Goal: Transaction & Acquisition: Book appointment/travel/reservation

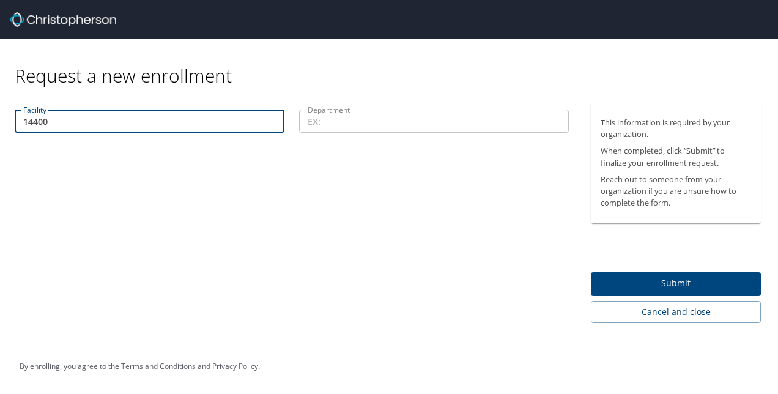
type input "14400"
click at [397, 120] on input "Department" at bounding box center [434, 121] width 270 height 23
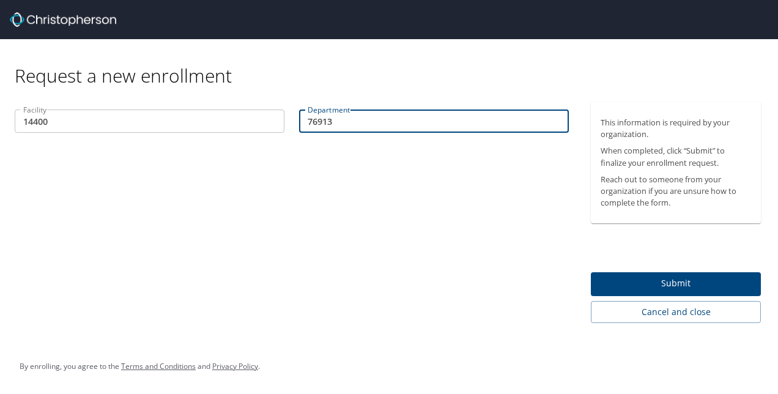
type input "76913"
click at [656, 276] on span "Submit" at bounding box center [676, 283] width 151 height 15
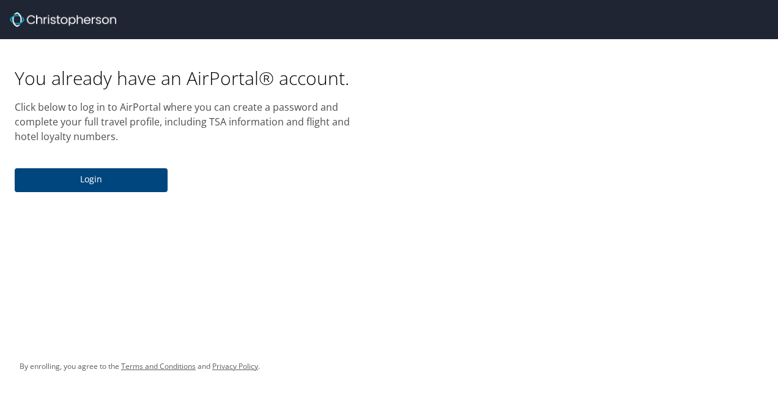
click at [142, 183] on span "Login" at bounding box center [90, 179] width 133 height 15
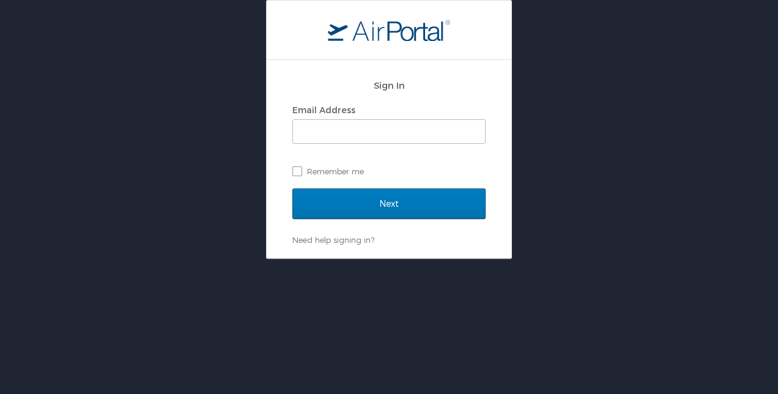
click at [405, 111] on div "Email Address" at bounding box center [388, 110] width 193 height 18
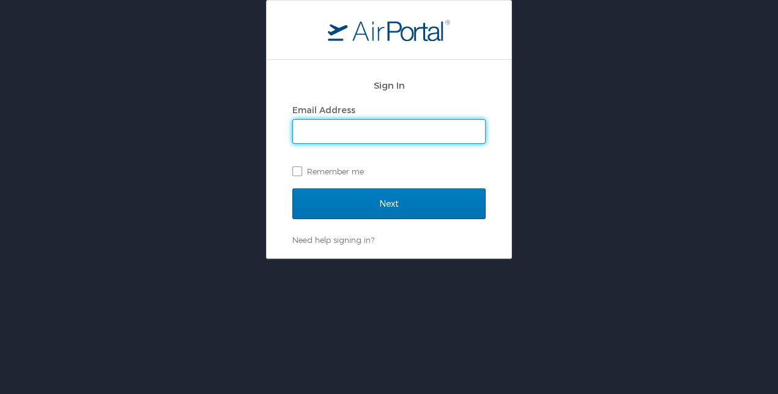
click at [409, 130] on input "Email Address" at bounding box center [389, 131] width 192 height 23
type input "ben.elggren@imail.org"
click at [296, 168] on label "Remember me" at bounding box center [388, 171] width 193 height 18
click at [296, 168] on input "Remember me" at bounding box center [296, 170] width 8 height 8
checkbox input "true"
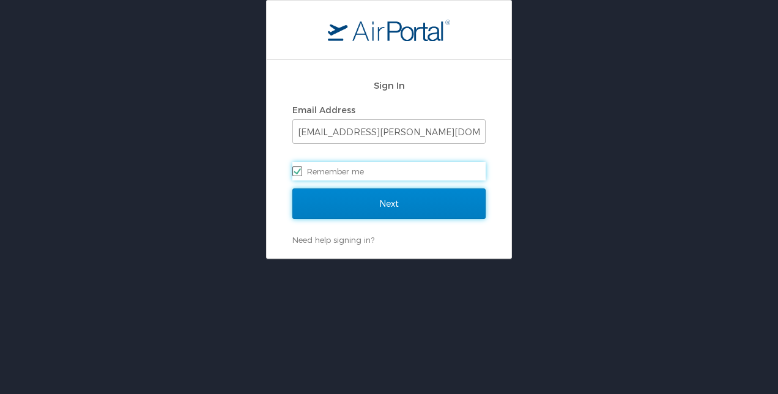
click at [384, 192] on input "Next" at bounding box center [388, 203] width 193 height 31
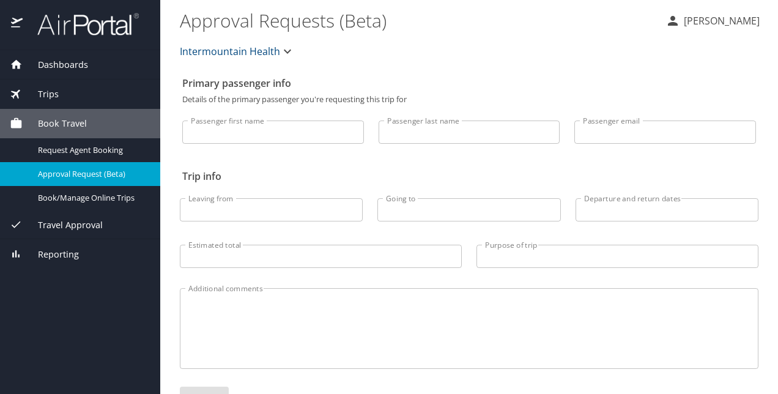
click at [542, 58] on div "Intermountain Health" at bounding box center [469, 51] width 593 height 39
click at [65, 99] on div "Trips" at bounding box center [80, 93] width 141 height 13
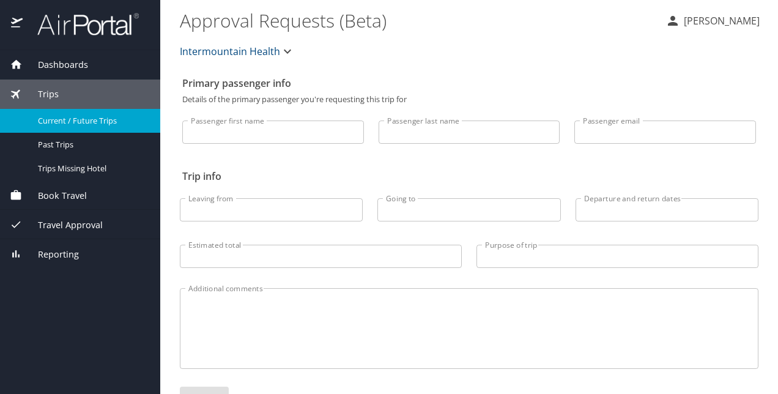
click at [92, 114] on div "Current / Future Trips" at bounding box center [80, 121] width 141 height 14
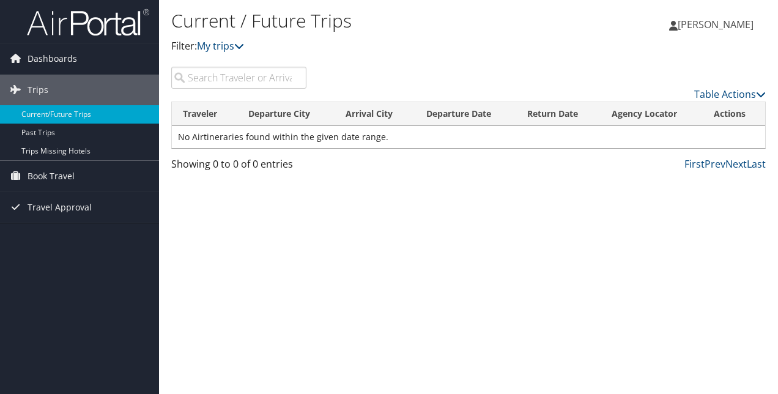
click at [233, 80] on input "search" at bounding box center [238, 78] width 135 height 22
click at [182, 77] on input "search" at bounding box center [238, 78] width 135 height 22
click at [177, 76] on input "search" at bounding box center [238, 78] width 135 height 22
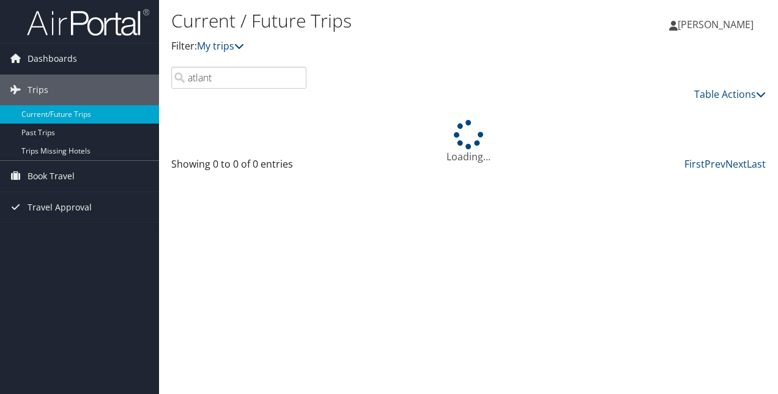
type input "atlanta"
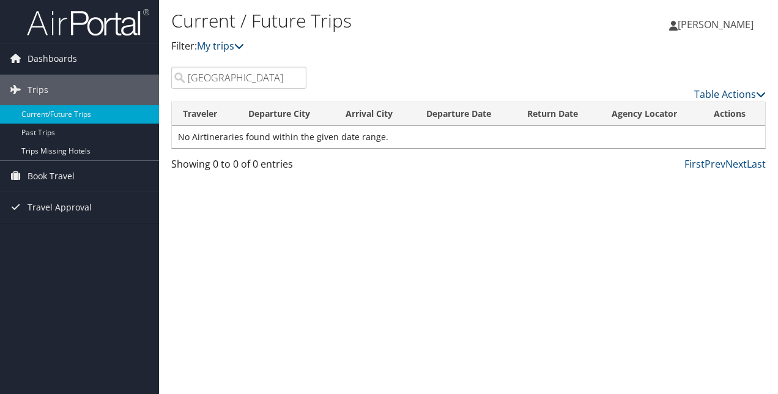
click at [294, 77] on input "atlanta" at bounding box center [238, 78] width 135 height 22
click at [72, 165] on span "Book Travel" at bounding box center [51, 176] width 47 height 31
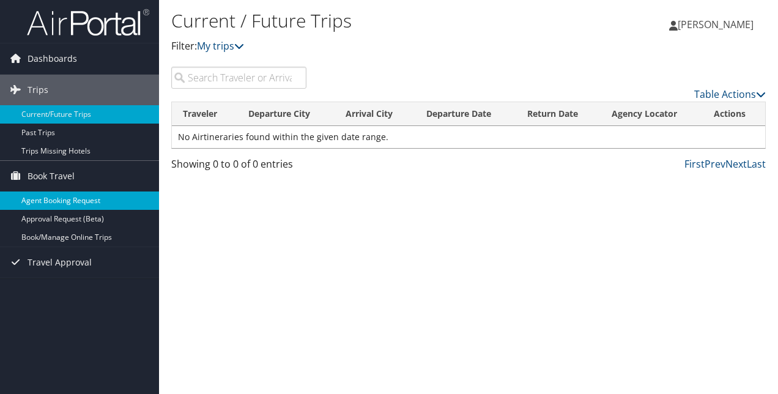
click at [90, 203] on link "Agent Booking Request" at bounding box center [79, 200] width 159 height 18
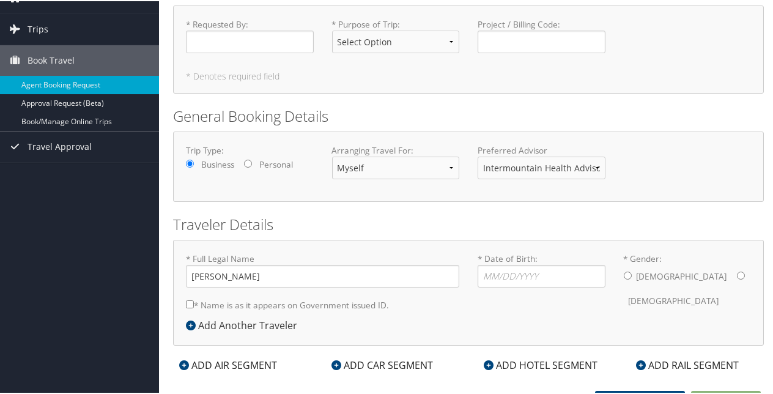
scroll to position [75, 0]
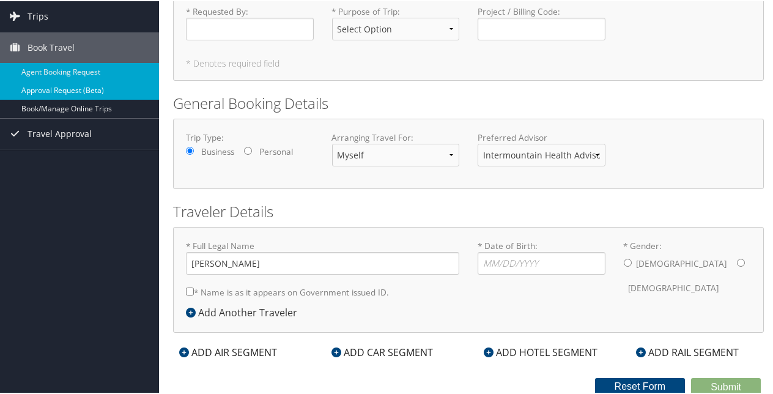
drag, startPoint x: 91, startPoint y: 83, endPoint x: 107, endPoint y: 93, distance: 19.0
click at [91, 83] on link "Approval Request (Beta)" at bounding box center [79, 89] width 159 height 18
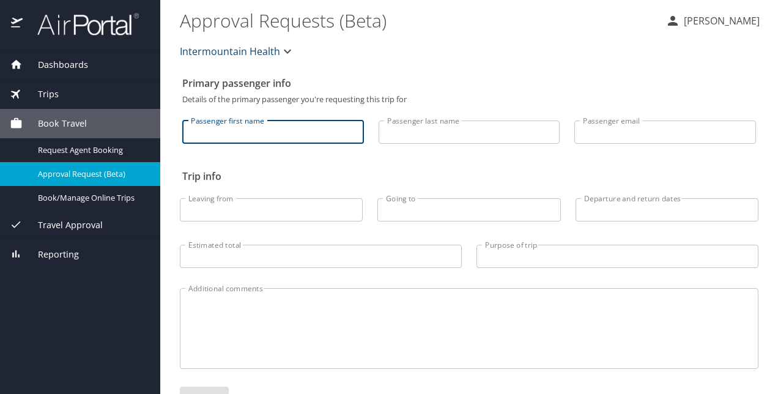
click at [336, 130] on input "Passenger first name" at bounding box center [273, 132] width 182 height 23
type input "[PERSON_NAME]"
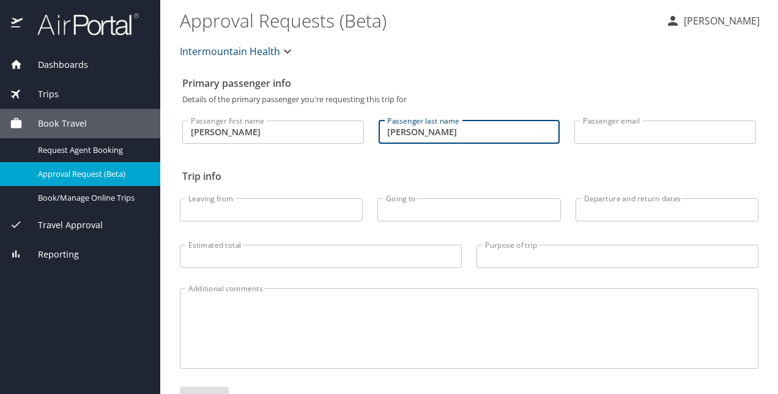
type input "Elggren"
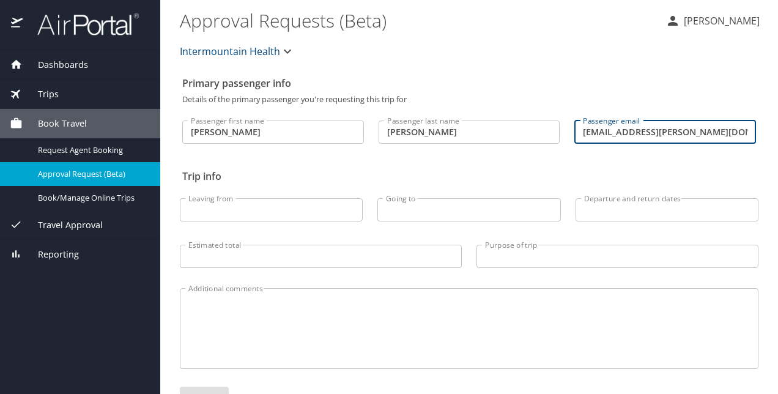
type input "ben.elggren@imail.org"
click at [291, 216] on input "Leaving from" at bounding box center [271, 209] width 183 height 23
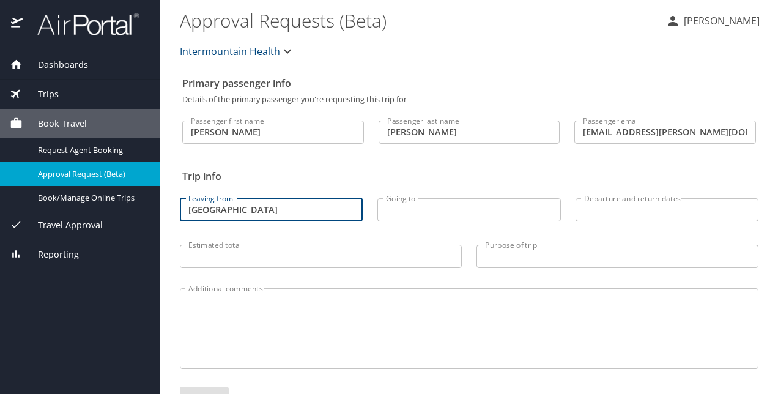
type input "Salt Lake City"
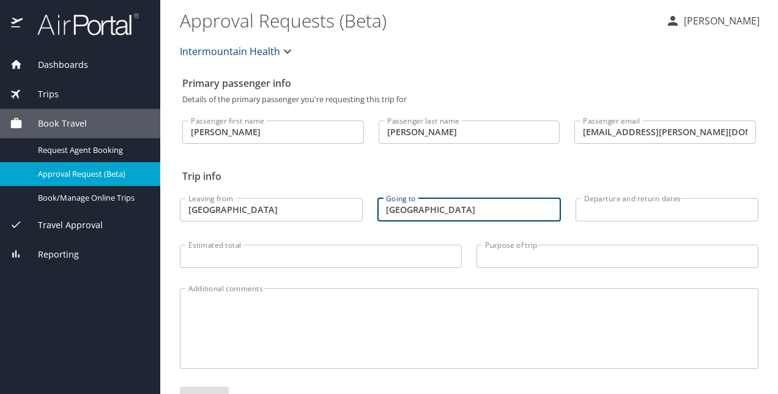
type input "Atlanta"
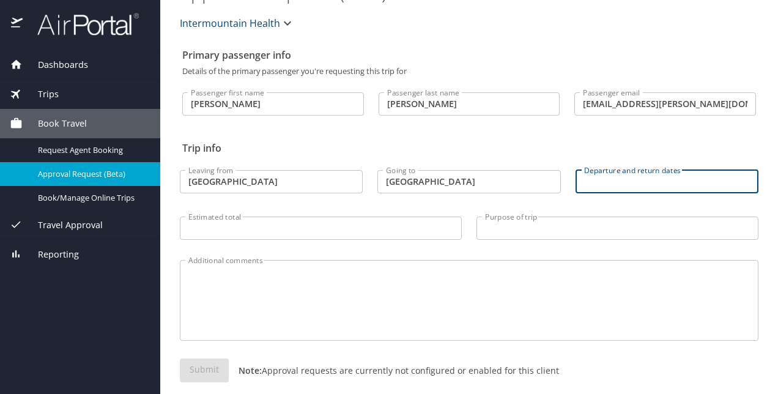
scroll to position [43, 0]
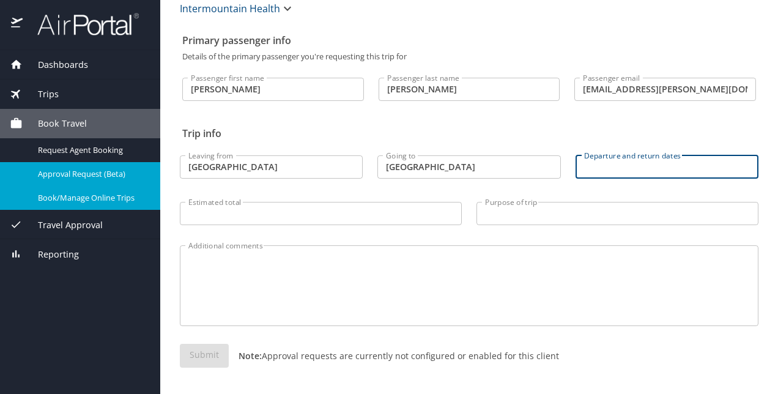
click at [104, 192] on span "Book/Manage Online Trips" at bounding box center [92, 198] width 108 height 12
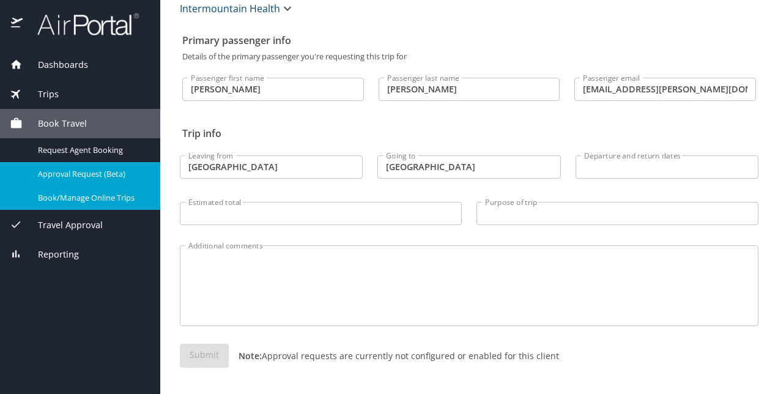
click at [624, 169] on input "Departure and return dates" at bounding box center [667, 166] width 183 height 23
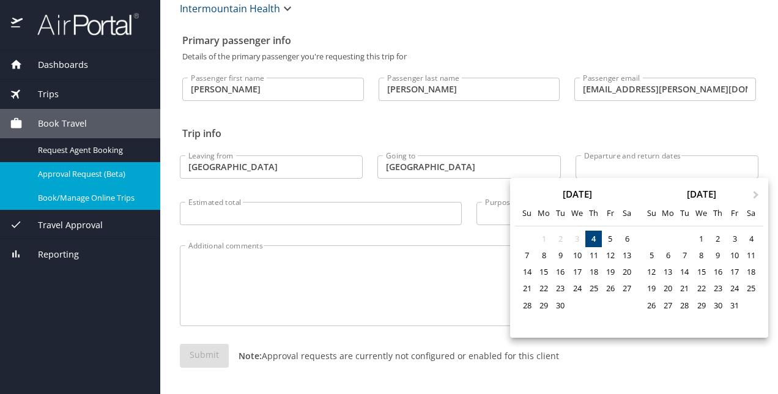
click at [535, 196] on div "September 2025" at bounding box center [577, 194] width 124 height 9
click at [758, 270] on div "18" at bounding box center [751, 272] width 17 height 17
click at [705, 289] on div "22" at bounding box center [701, 288] width 17 height 17
type input "10/18/2025 🠦 10/22/2025"
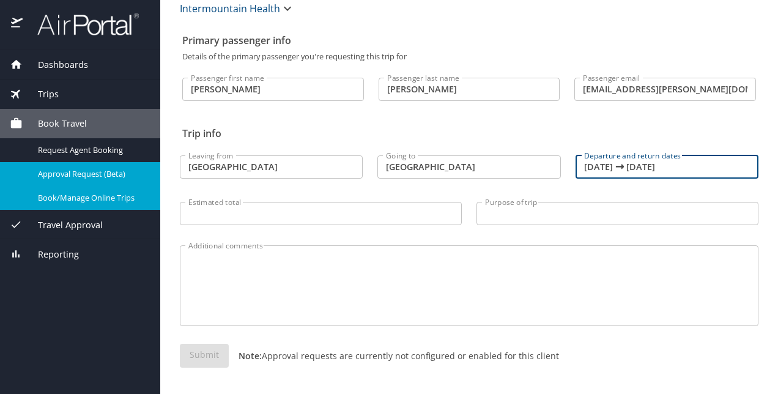
drag, startPoint x: 261, startPoint y: 212, endPoint x: 300, endPoint y: 225, distance: 41.4
click at [261, 212] on input "Estimated total" at bounding box center [321, 213] width 282 height 23
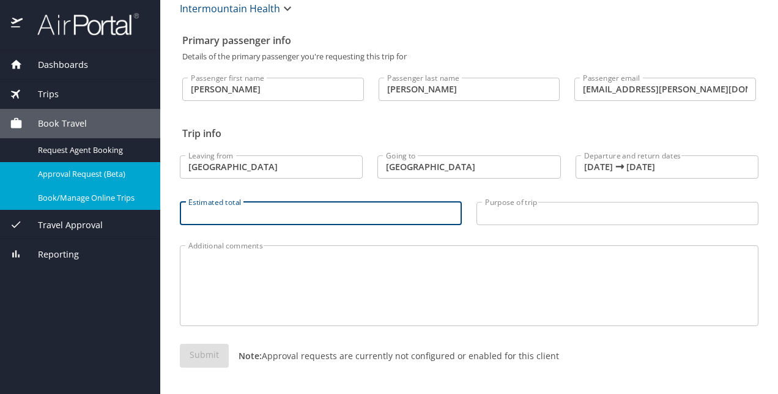
click at [458, 196] on div "Estimated total Estimated total" at bounding box center [321, 213] width 297 height 46
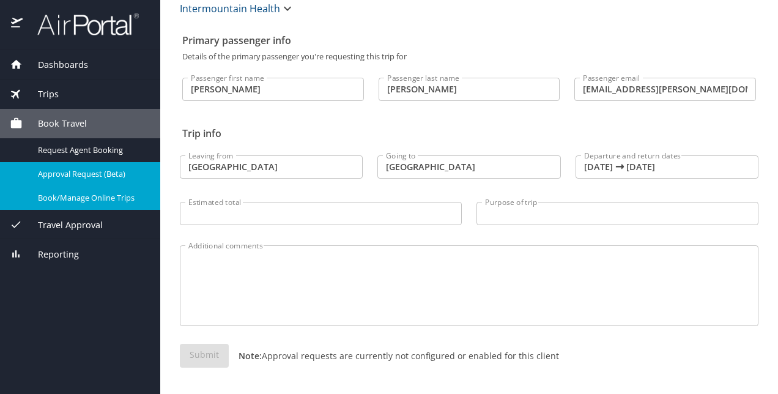
click at [274, 216] on input "Estimated total" at bounding box center [321, 213] width 282 height 23
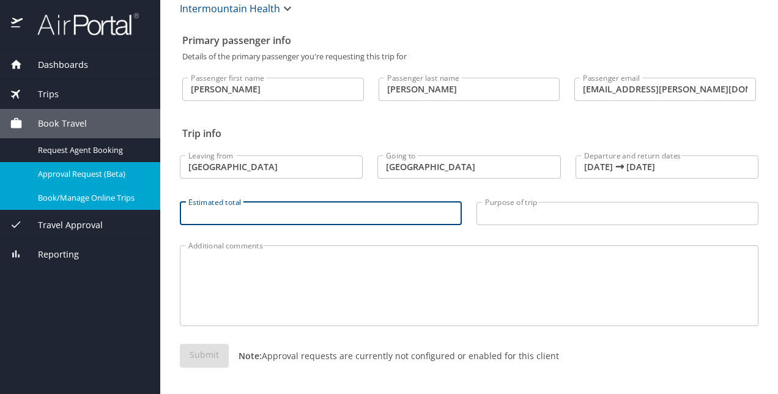
click at [374, 284] on textarea "Additional comments" at bounding box center [469, 286] width 562 height 58
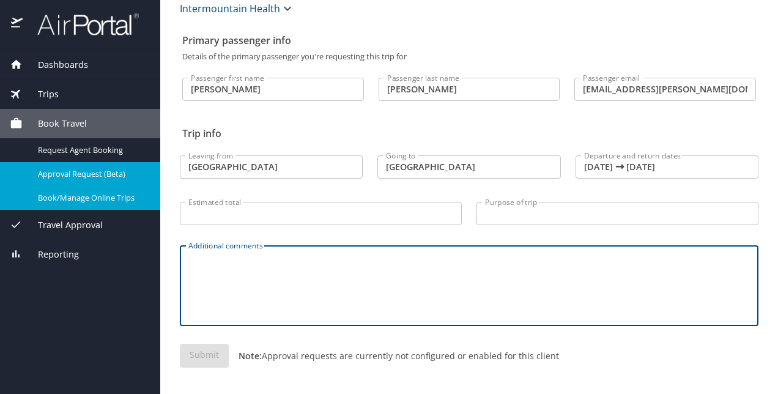
click at [612, 234] on div "Additional comments Additional comments" at bounding box center [469, 282] width 593 height 108
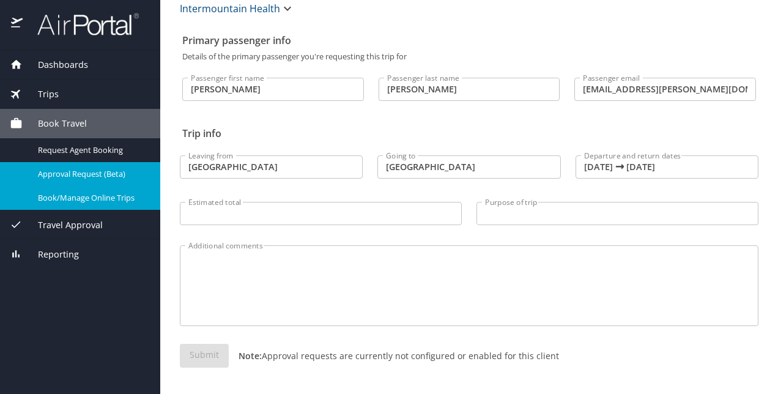
click at [554, 223] on input "Purpose of trip" at bounding box center [618, 213] width 282 height 23
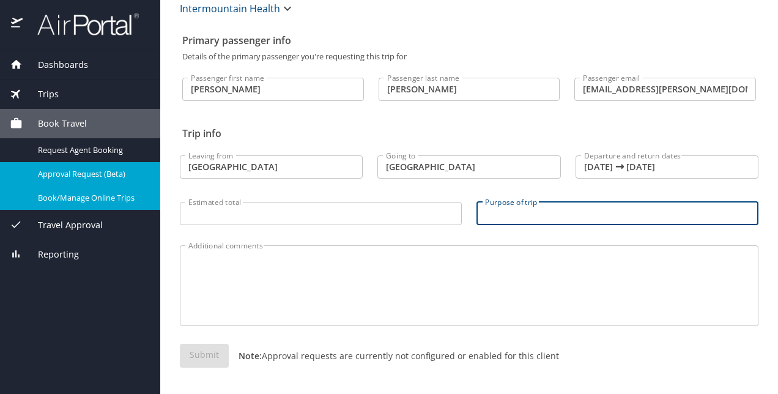
click at [459, 228] on div "Primary passenger info Details of the primary passenger you're requesting this …" at bounding box center [469, 211] width 579 height 366
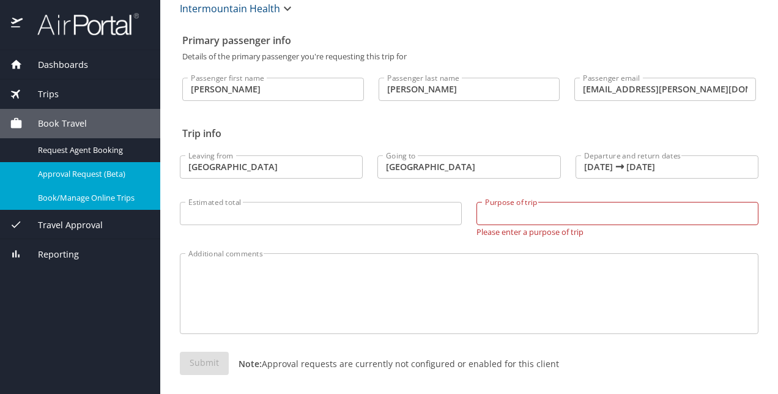
click at [554, 221] on input "Purpose of trip" at bounding box center [618, 213] width 282 height 23
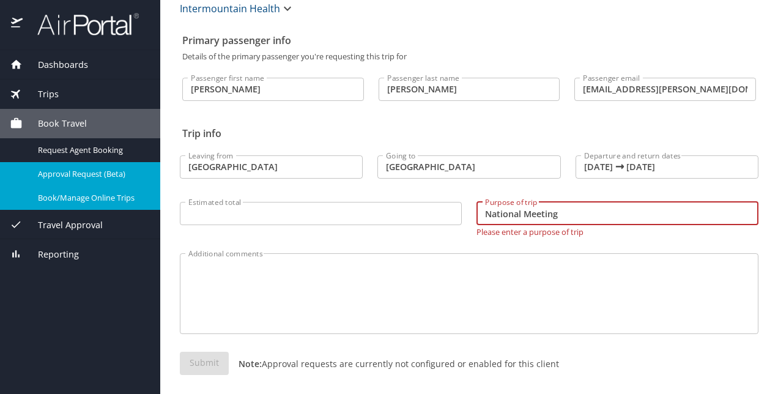
type input "National Meeting"
click at [410, 210] on input "Estimated total" at bounding box center [321, 213] width 282 height 23
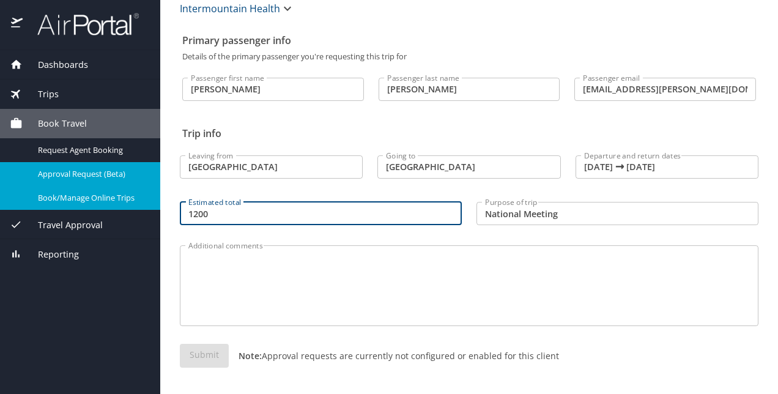
type input "1200"
click at [395, 308] on textarea "Additional comments" at bounding box center [469, 286] width 562 height 58
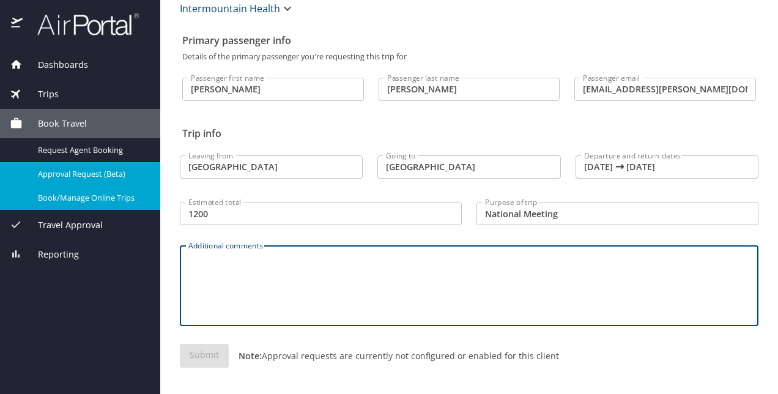
click at [531, 339] on div "Submit Note: Approval requests are currently not configured or enabled for this…" at bounding box center [469, 365] width 593 height 58
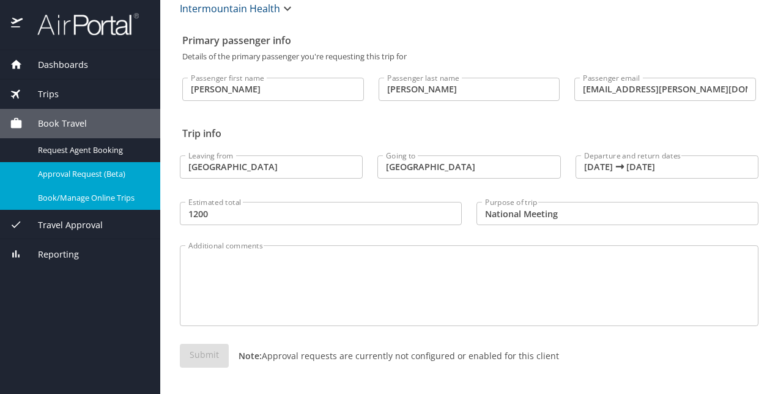
click at [278, 291] on textarea "Additional comments" at bounding box center [469, 286] width 562 height 58
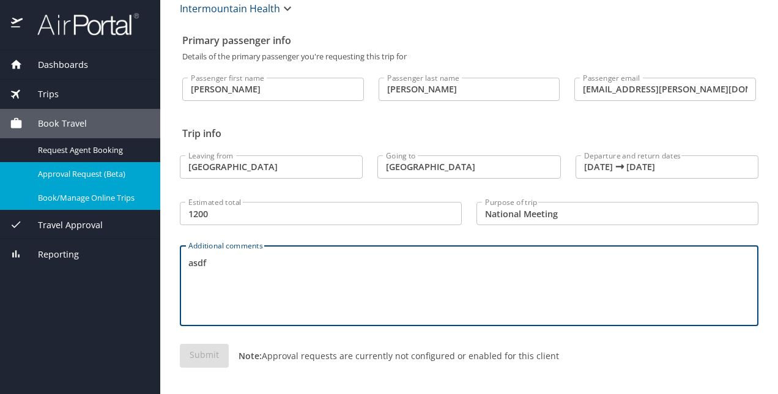
type textarea "asdf"
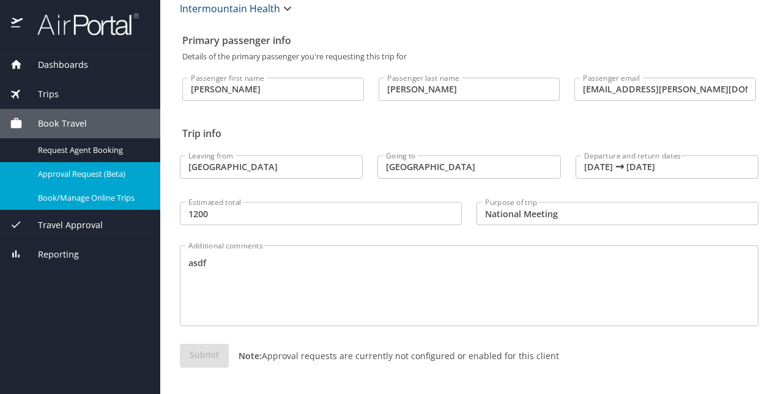
click at [438, 357] on p "Note: Approval requests are currently not configured or enabled for this client" at bounding box center [394, 355] width 330 height 13
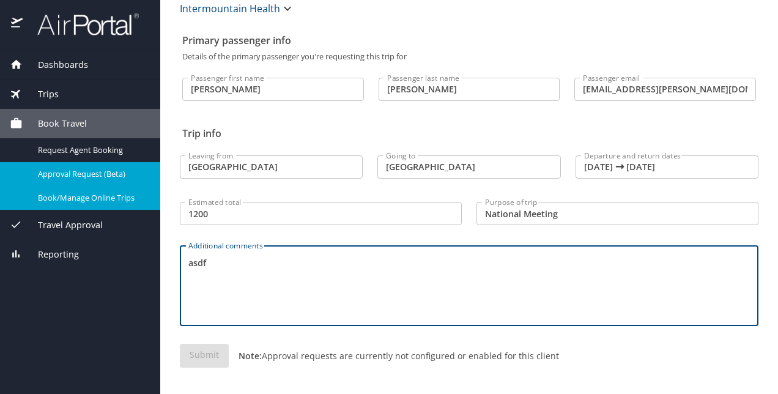
drag, startPoint x: 252, startPoint y: 267, endPoint x: 154, endPoint y: 220, distance: 109.2
click at [143, 220] on div "Dashboards My Travel Dashboard Trips Current / Future Trips Past Trips Trips Mi…" at bounding box center [389, 197] width 778 height 394
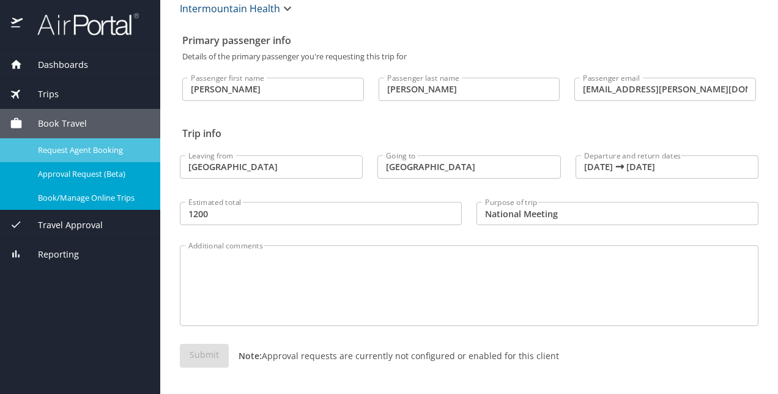
click at [89, 150] on span "Request Agent Booking" at bounding box center [92, 150] width 108 height 12
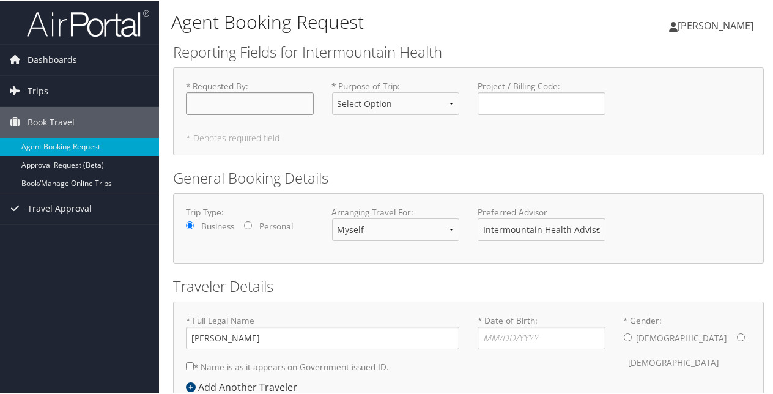
click at [220, 104] on input "* Requested By : Required" at bounding box center [250, 102] width 128 height 23
drag, startPoint x: 422, startPoint y: 108, endPoint x: 423, endPoint y: 116, distance: 7.4
click at [422, 108] on select "Select Option 3rd Party Reimbursable Business CME Conf or Education Groups Pers…" at bounding box center [396, 102] width 128 height 23
select select "Conf or Education"
click at [332, 91] on select "Select Option 3rd Party Reimbursable Business CME Conf or Education Groups Pers…" at bounding box center [396, 102] width 128 height 23
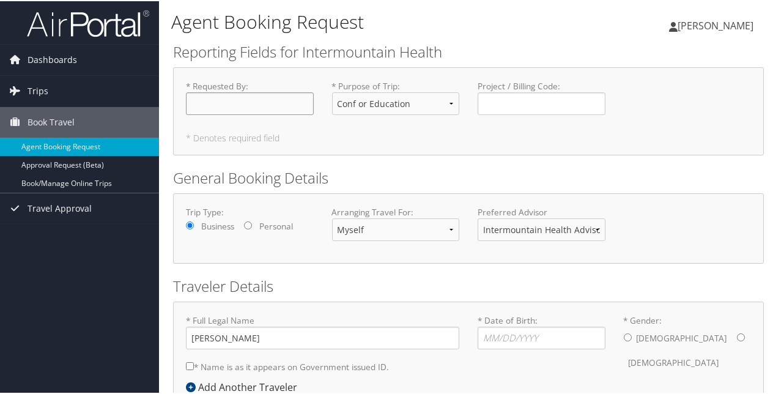
click at [248, 98] on input "* Requested By : Required" at bounding box center [250, 102] width 128 height 23
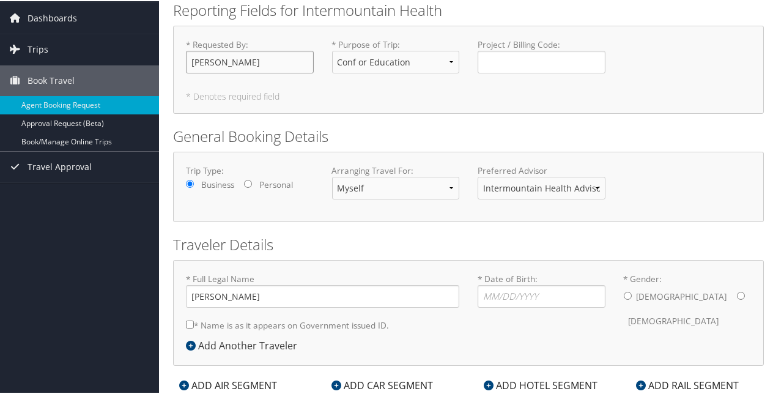
scroll to position [61, 0]
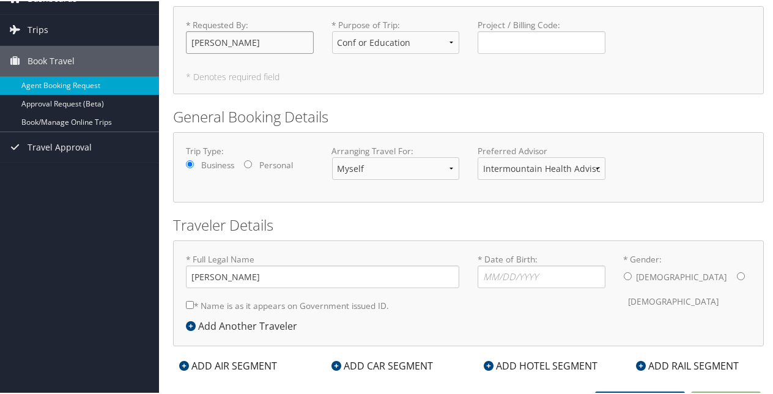
type input "[PERSON_NAME]"
click at [573, 170] on select "Intermountain Health Advisor Team" at bounding box center [542, 167] width 128 height 23
drag, startPoint x: 575, startPoint y: 169, endPoint x: 570, endPoint y: 173, distance: 6.5
click at [575, 169] on select "Intermountain Health Advisor Team" at bounding box center [542, 167] width 128 height 23
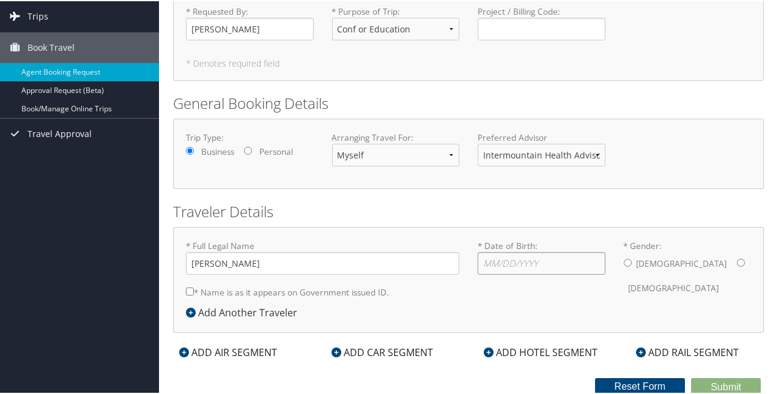
click at [521, 258] on input "* Date of Birth: Invalid Date" at bounding box center [542, 262] width 128 height 23
type input "10/08/1995"
click at [629, 264] on div "Male Female" at bounding box center [688, 275] width 128 height 48
click at [628, 259] on div "Male Female" at bounding box center [688, 275] width 128 height 48
click at [624, 258] on input "* Gender: Male Female" at bounding box center [628, 262] width 8 height 8
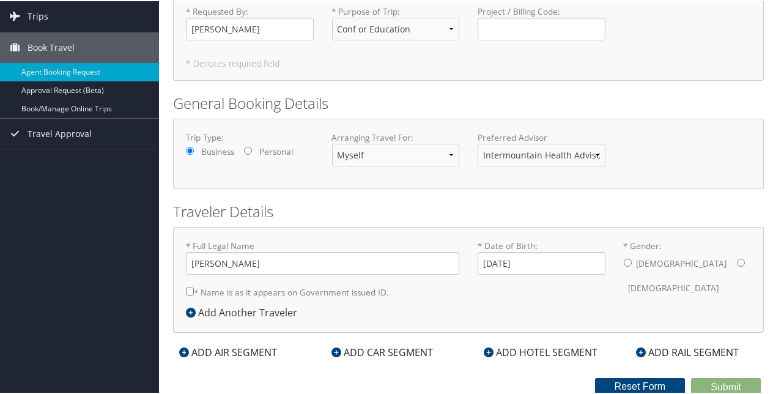
radio input "true"
click at [187, 288] on input "* Name is as it appears on Government issued ID." at bounding box center [190, 290] width 8 height 8
checkbox input "true"
click at [180, 348] on icon at bounding box center [184, 351] width 10 height 10
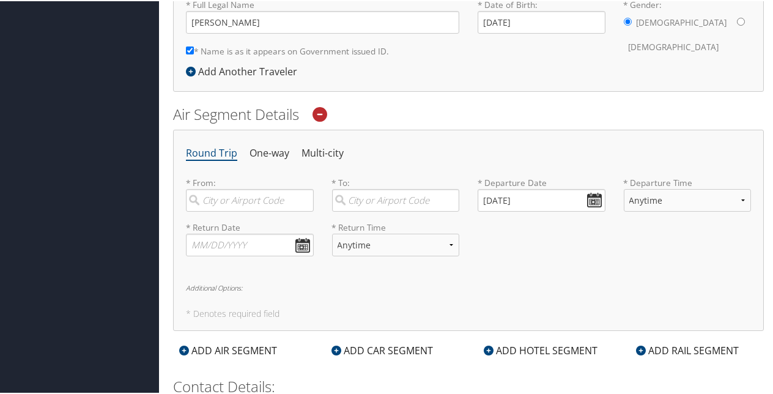
scroll to position [319, 0]
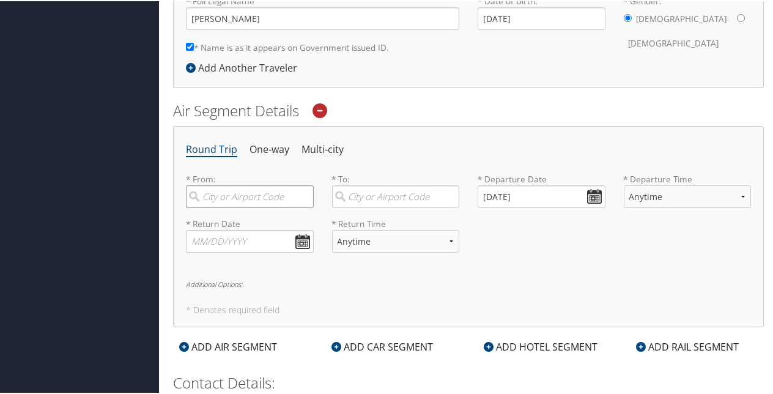
click at [228, 190] on input "search" at bounding box center [250, 195] width 128 height 23
click at [257, 220] on div "Salt Lake City (SLC Utah)" at bounding box center [251, 228] width 111 height 31
click at [257, 207] on input "salt lake city" at bounding box center [250, 195] width 128 height 23
type input "Salt Lake City (SLC Utah)"
click at [415, 195] on input "search" at bounding box center [396, 195] width 128 height 23
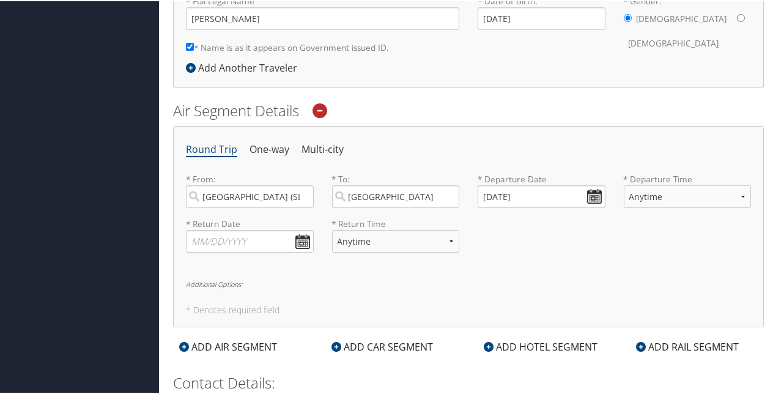
click at [535, 117] on h2 "Air Segment Details" at bounding box center [468, 109] width 591 height 21
click at [395, 191] on input "atlanta" at bounding box center [396, 195] width 128 height 23
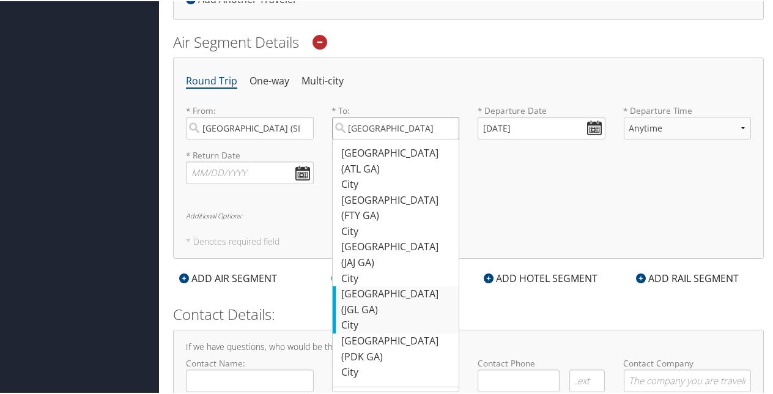
scroll to position [329, 0]
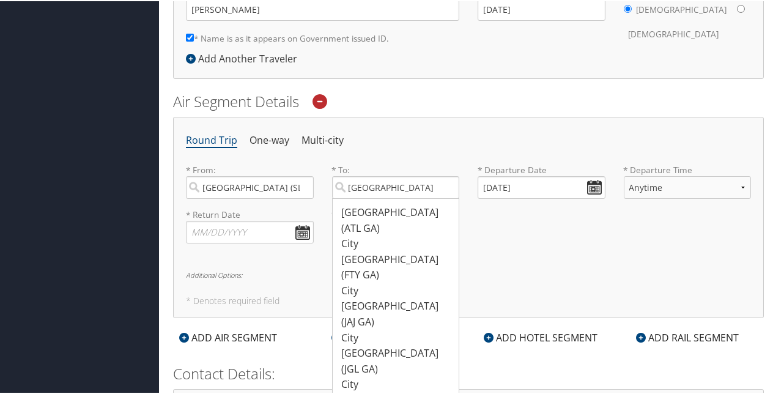
drag, startPoint x: 386, startPoint y: 215, endPoint x: 414, endPoint y: 216, distance: 28.2
click at [386, 215] on div "Atlanta (ATL GA)" at bounding box center [397, 219] width 111 height 31
click at [386, 198] on input "atlanta" at bounding box center [396, 186] width 128 height 23
type input "Atlanta (ATL GA)"
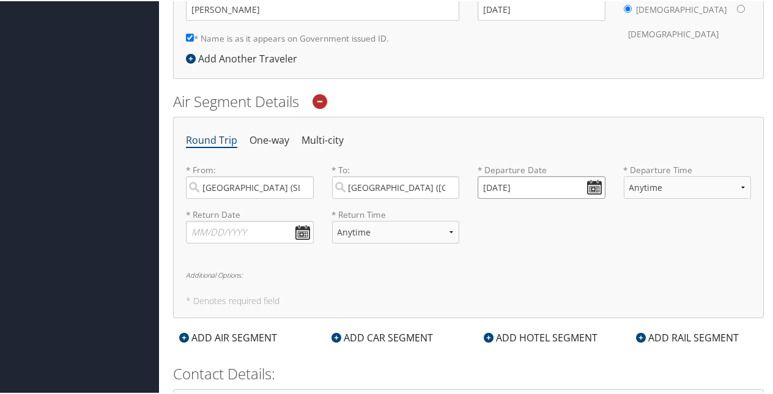
click at [593, 185] on input "09/04/2025" at bounding box center [542, 186] width 128 height 23
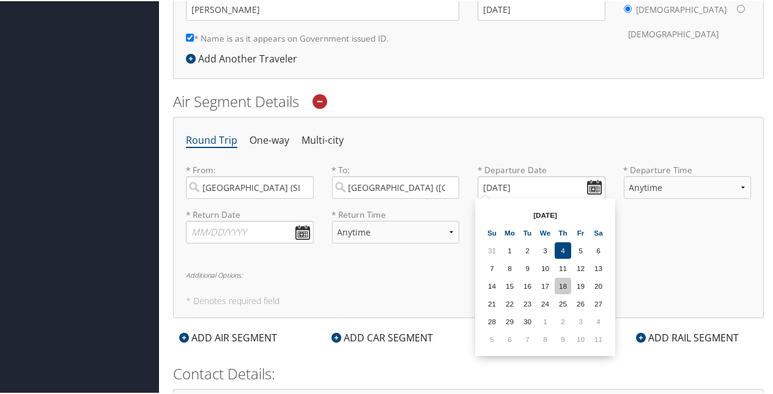
click at [567, 286] on td "18" at bounding box center [563, 285] width 17 height 17
type input "09/18/2025"
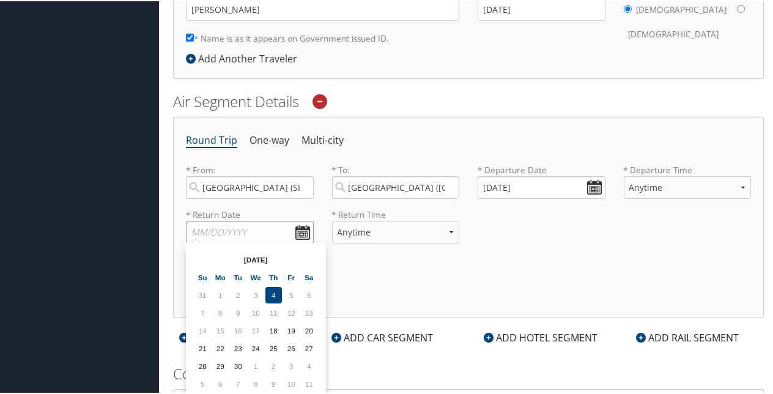
click at [302, 234] on input "text" at bounding box center [250, 231] width 128 height 23
click at [217, 351] on td "22" at bounding box center [220, 347] width 17 height 17
type input "09/22/2025"
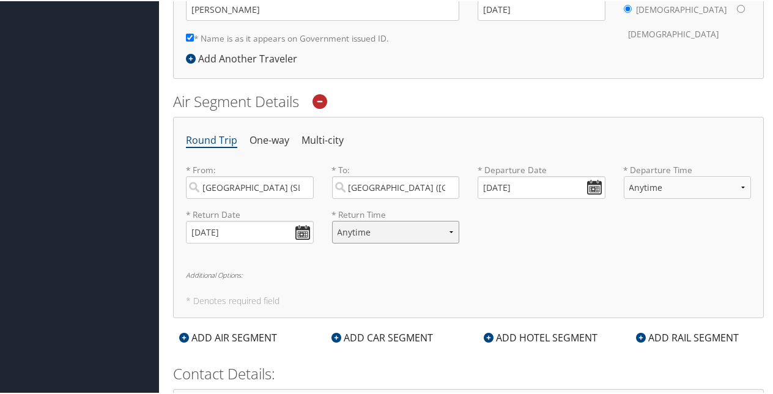
click at [442, 227] on select "Anytime Early Morning (5AM-7AM) Morning (7AM-12PM) Afternoon (12PM-5PM) Evening…" at bounding box center [396, 231] width 128 height 23
click at [508, 255] on div "Round Trip One-way Multi-city * From: Salt Lake City (SLC Utah) Required * To: …" at bounding box center [468, 216] width 591 height 201
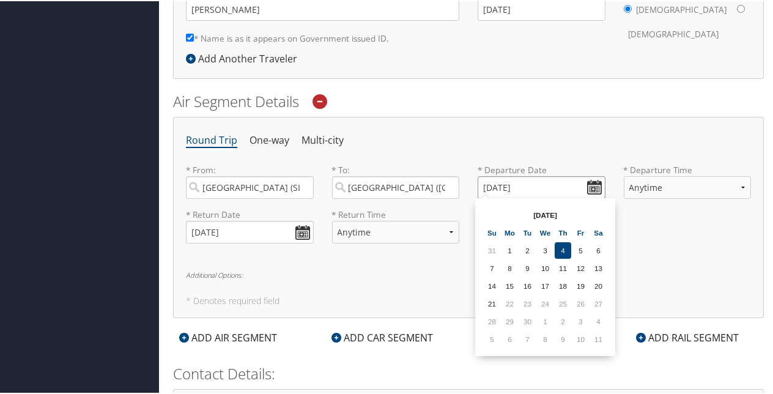
click at [591, 181] on input "09/18/2025" at bounding box center [542, 186] width 128 height 23
click at [596, 215] on th at bounding box center [598, 214] width 17 height 17
click at [487, 206] on th at bounding box center [492, 214] width 17 height 17
click at [378, 272] on h6 "Additional Options:" at bounding box center [468, 273] width 565 height 7
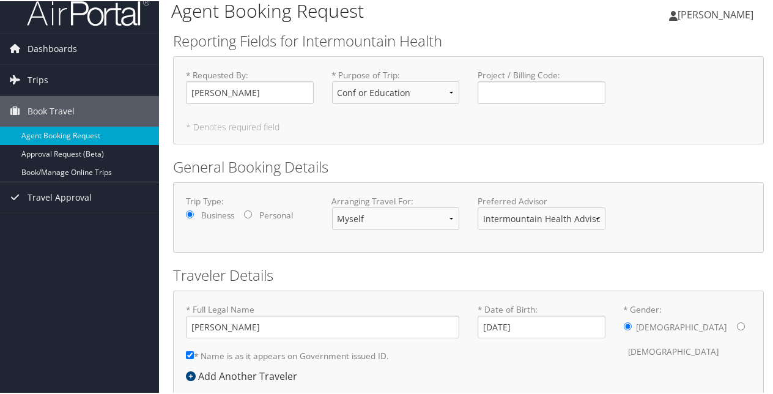
scroll to position [0, 0]
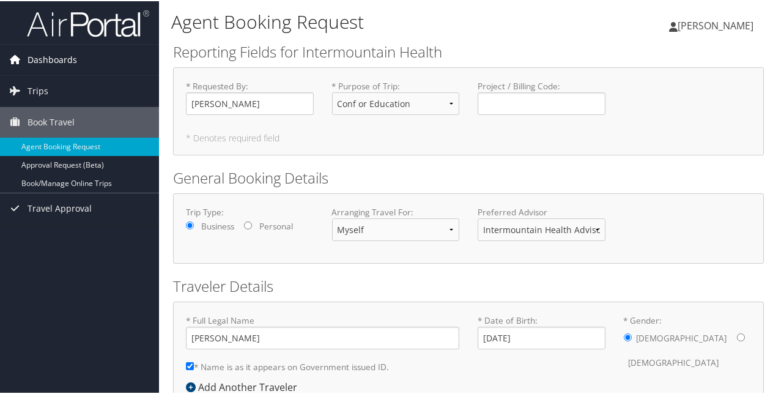
click at [77, 45] on link "Dashboards" at bounding box center [79, 58] width 159 height 31
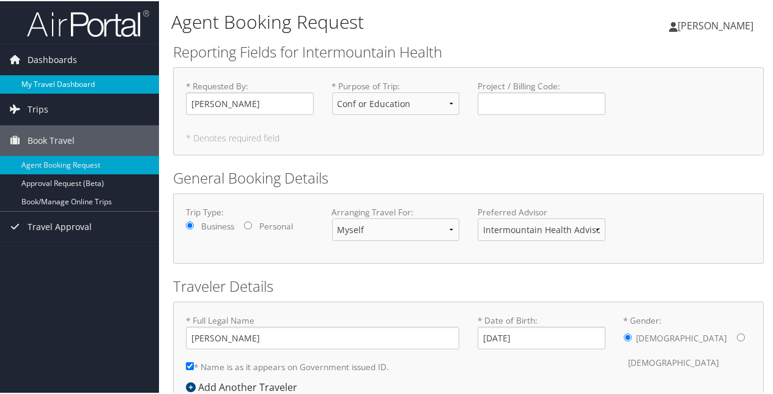
click at [51, 80] on link "My Travel Dashboard" at bounding box center [79, 83] width 159 height 18
